Goal: Find specific page/section: Find specific page/section

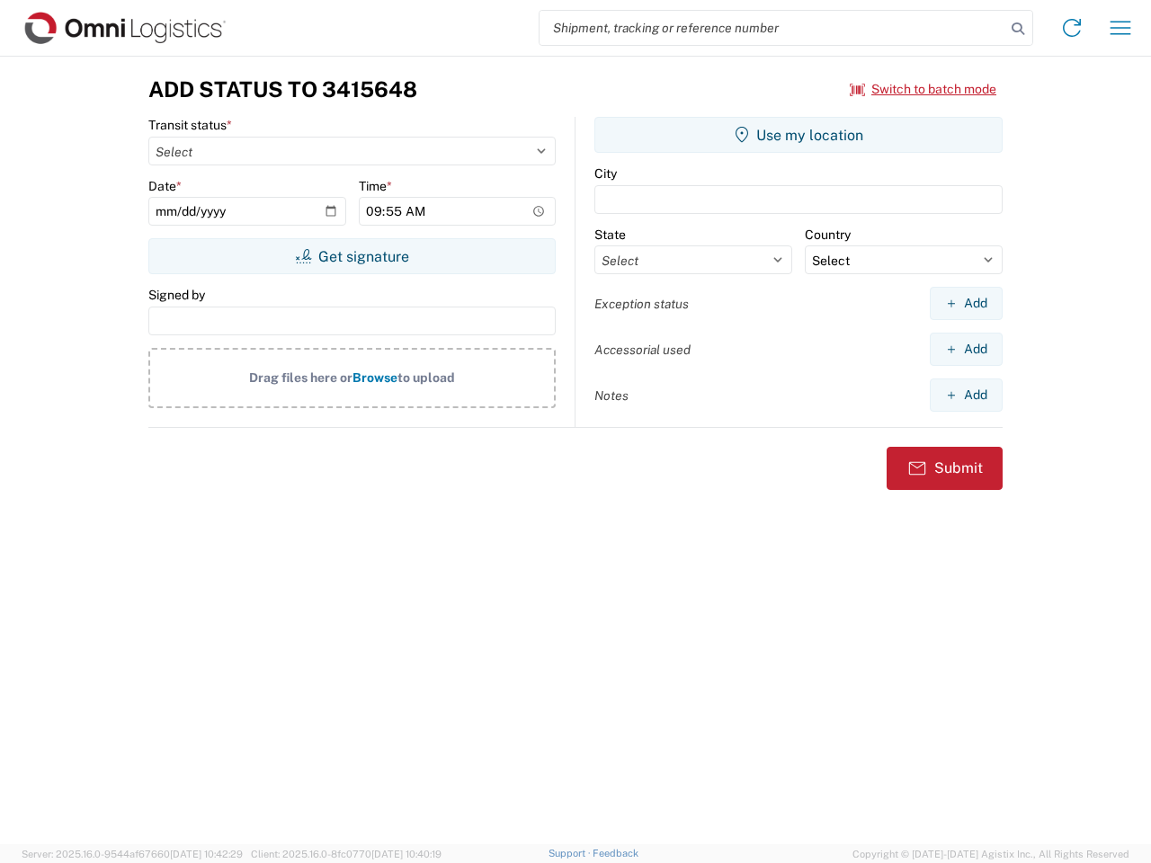
click at [773, 28] on input "search" at bounding box center [773, 28] width 466 height 34
click at [1018, 29] on icon at bounding box center [1017, 28] width 25 height 25
click at [1072, 28] on icon at bounding box center [1072, 27] width 29 height 29
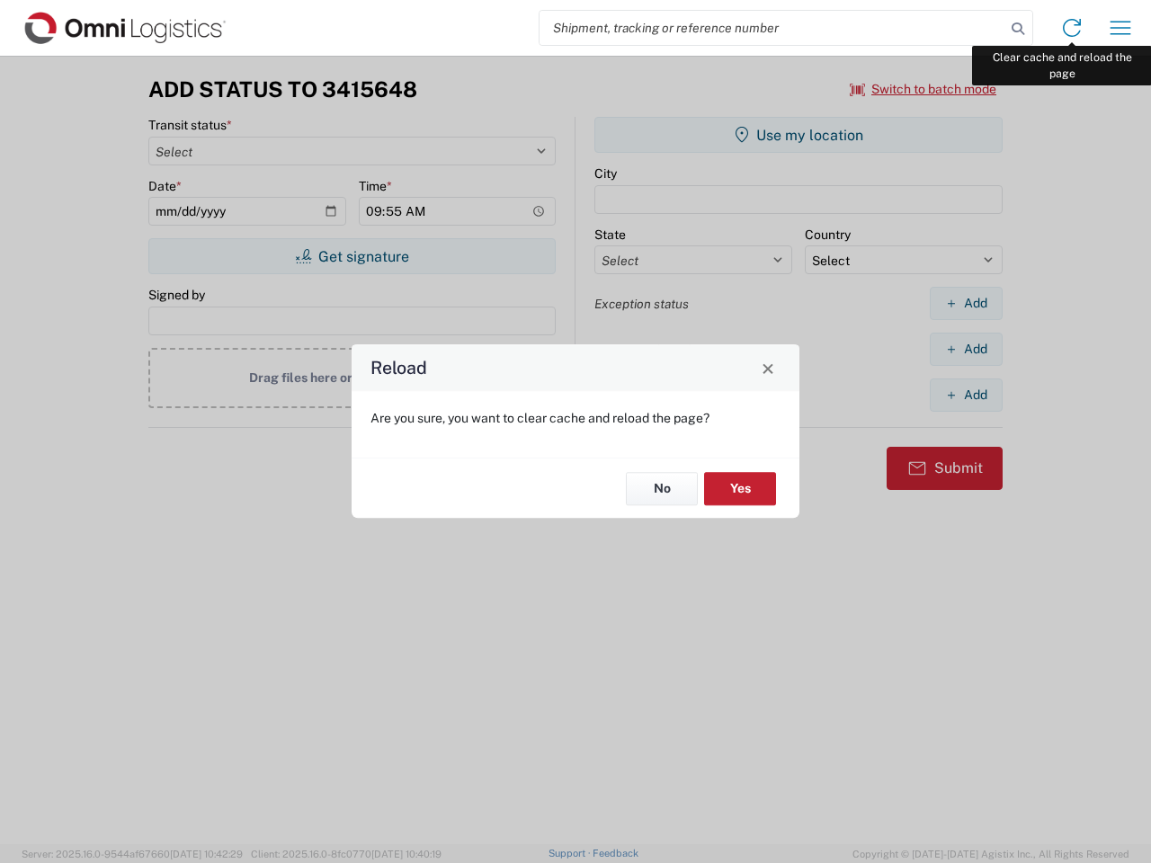
click at [1121, 28] on div "Reload Are you sure, you want to clear cache and reload the page? No Yes" at bounding box center [575, 431] width 1151 height 863
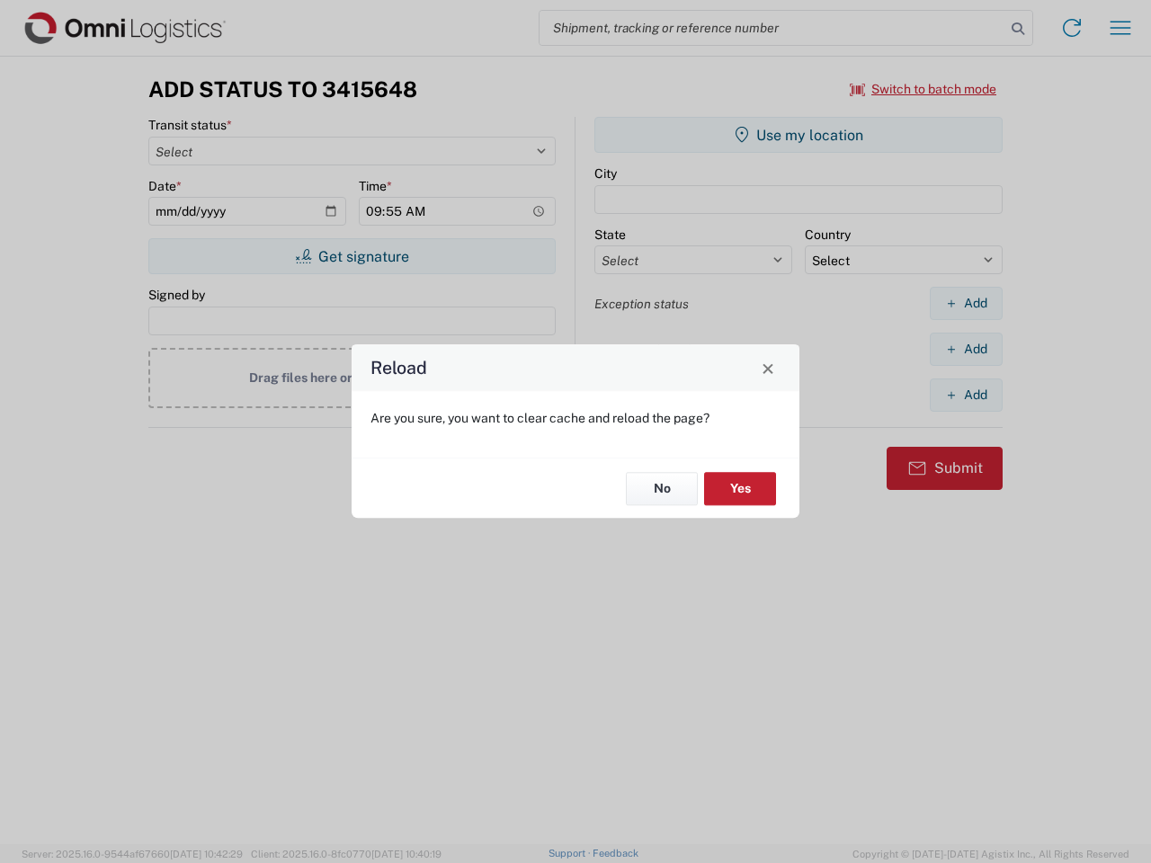
click at [924, 89] on div "Reload Are you sure, you want to clear cache and reload the page? No Yes" at bounding box center [575, 431] width 1151 height 863
click at [352, 256] on div "Reload Are you sure, you want to clear cache and reload the page? No Yes" at bounding box center [575, 431] width 1151 height 863
click at [799, 135] on div "Reload Are you sure, you want to clear cache and reload the page? No Yes" at bounding box center [575, 431] width 1151 height 863
click at [966, 303] on div "Reload Are you sure, you want to clear cache and reload the page? No Yes" at bounding box center [575, 431] width 1151 height 863
click at [966, 349] on div "Reload Are you sure, you want to clear cache and reload the page? No Yes" at bounding box center [575, 431] width 1151 height 863
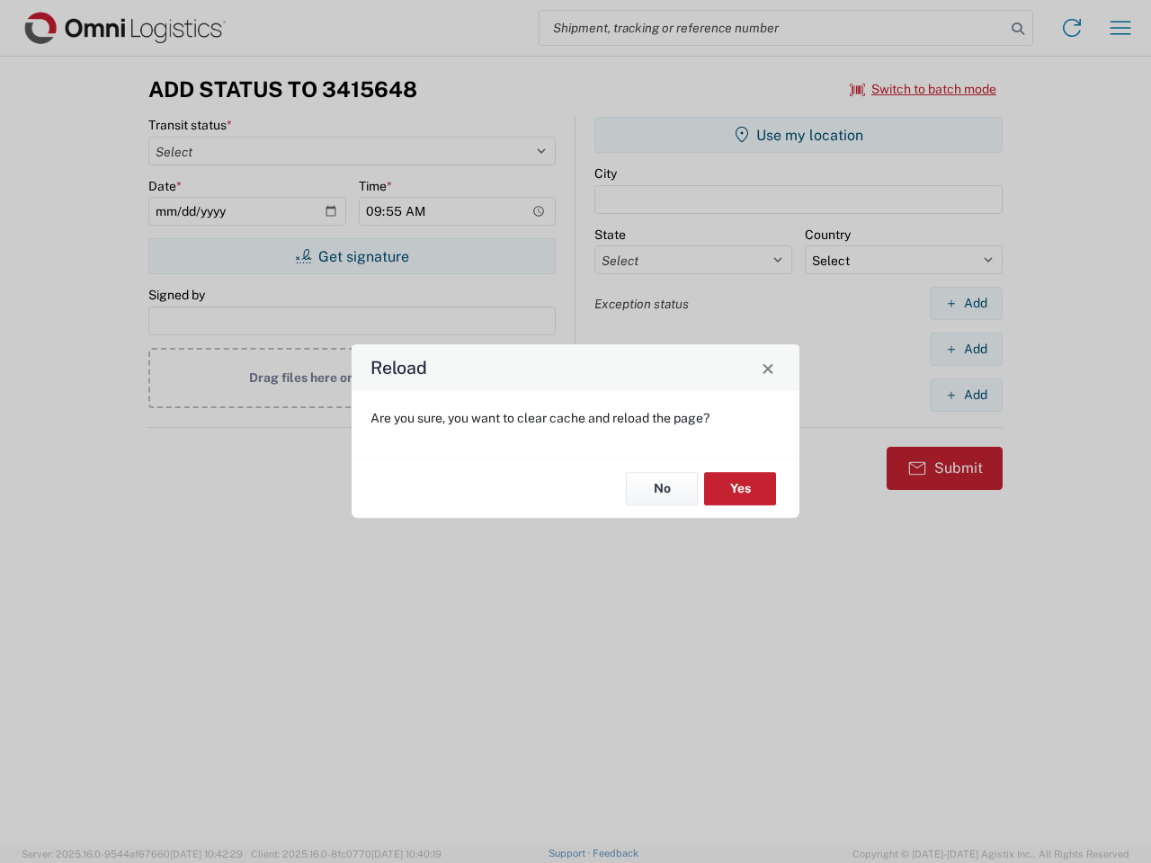
click at [966, 395] on div "Reload Are you sure, you want to clear cache and reload the page? No Yes" at bounding box center [575, 431] width 1151 height 863
